Goal: Navigation & Orientation: Find specific page/section

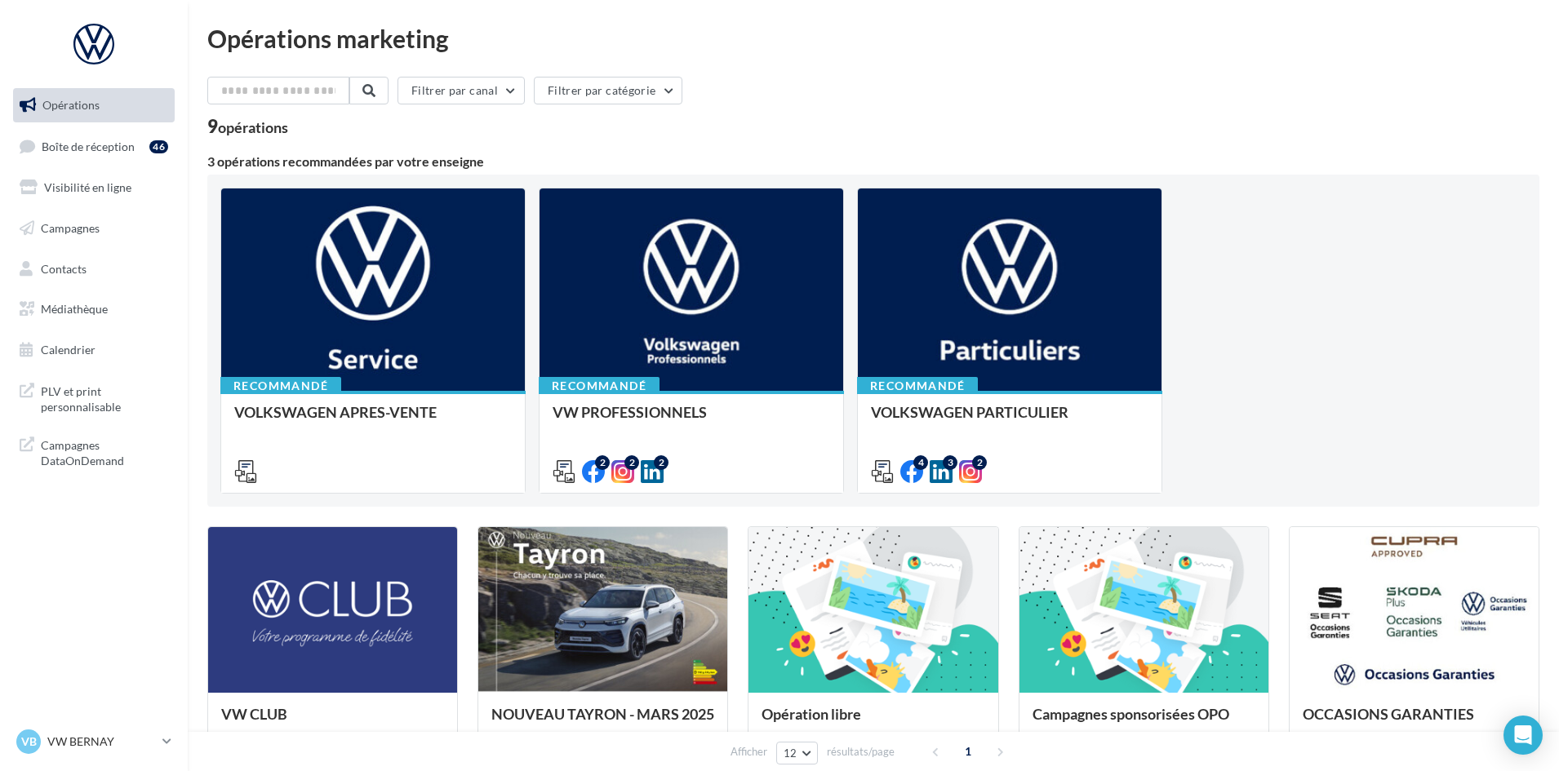
click at [89, 167] on ul "Opérations Boîte de réception 46 Visibilité en ligne Campagnes Contacts Médiath…" at bounding box center [94, 228] width 175 height 292
click at [96, 153] on span "Boîte de réception" at bounding box center [88, 146] width 93 height 14
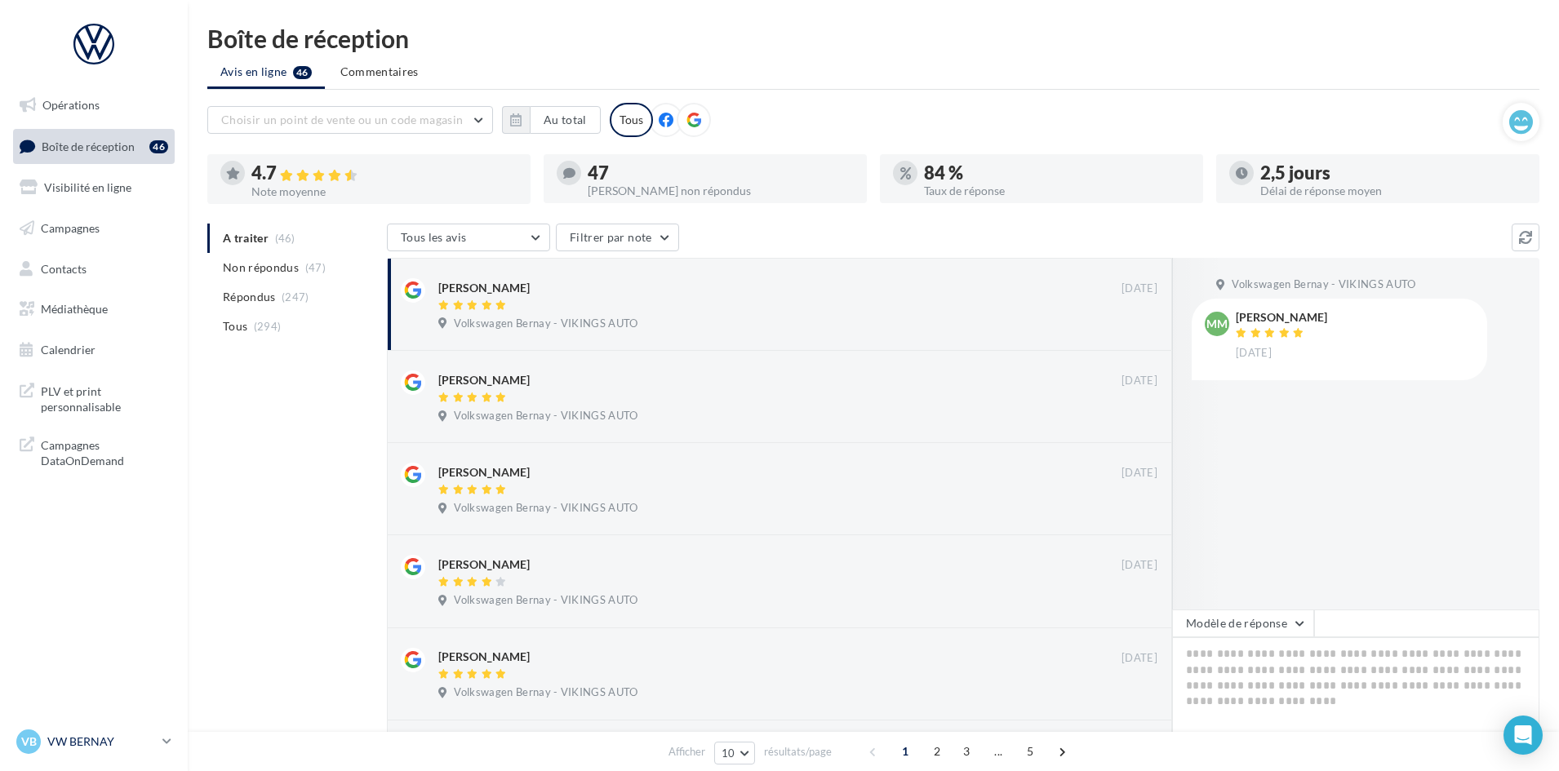
click at [77, 732] on div "VB VW BERNAY vw-ber-vau" at bounding box center [86, 742] width 140 height 24
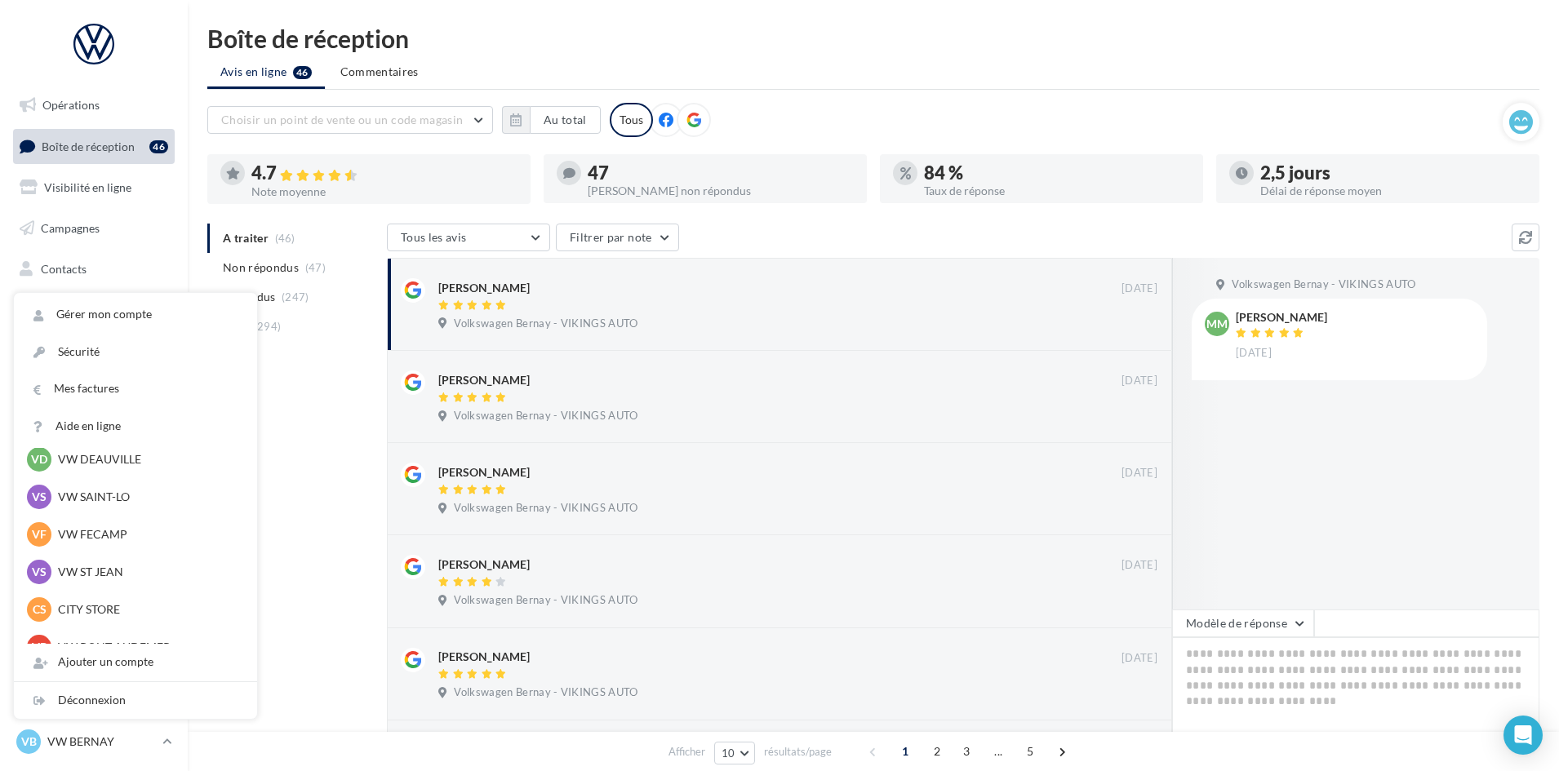
scroll to position [118, 0]
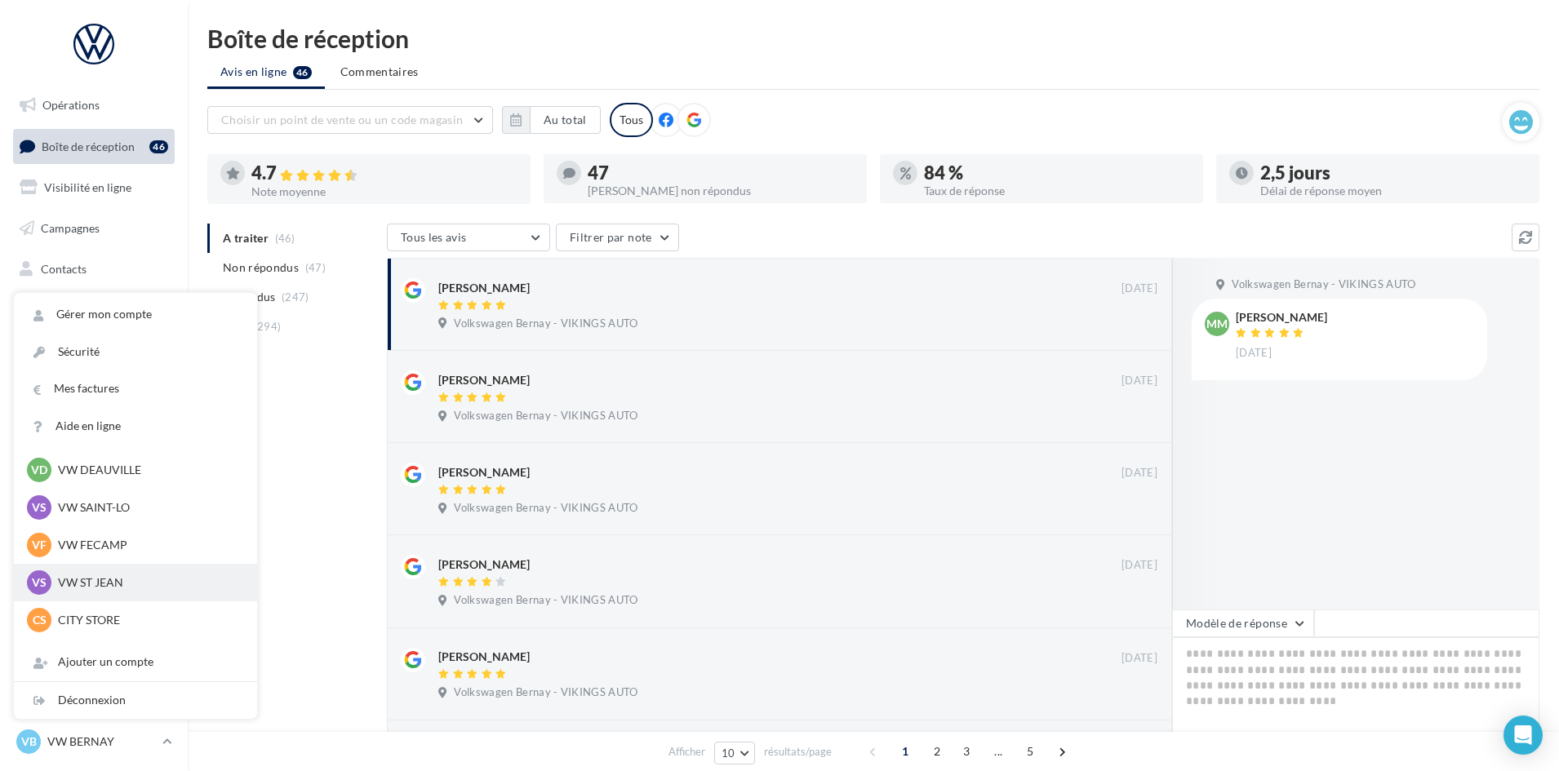
click at [122, 581] on p "VW ST JEAN" at bounding box center [148, 583] width 180 height 16
